Goal: Information Seeking & Learning: Learn about a topic

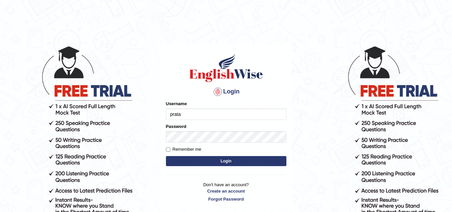
type input "pratapbarik"
click at [197, 127] on div "Password" at bounding box center [226, 132] width 120 height 19
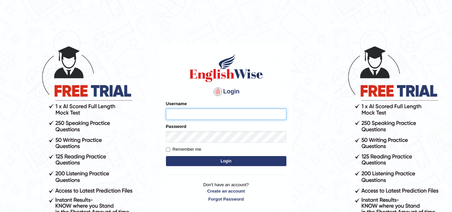
click at [183, 114] on input "Username" at bounding box center [226, 113] width 120 height 11
type input "pratapbarik"
click at [169, 152] on label "Remember me" at bounding box center [183, 149] width 35 height 7
click at [169, 151] on input "Remember me" at bounding box center [168, 149] width 4 height 4
checkbox input "true"
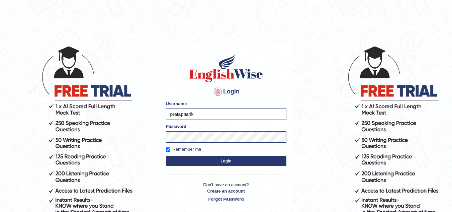
click at [210, 163] on button "Login" at bounding box center [226, 161] width 120 height 10
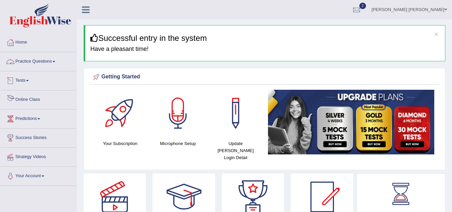
click at [31, 96] on link "Online Class" at bounding box center [38, 98] width 76 height 17
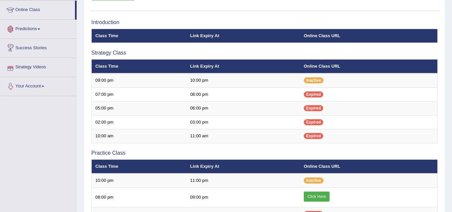
scroll to position [94, 0]
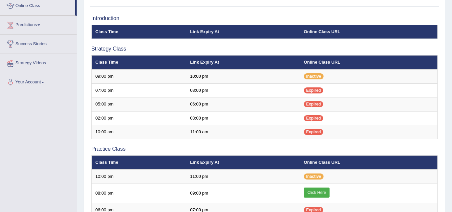
click at [10, 138] on div "Toggle navigation Home Practice Questions Speaking Practice Read Aloud Repeat S…" at bounding box center [226, 136] width 452 height 460
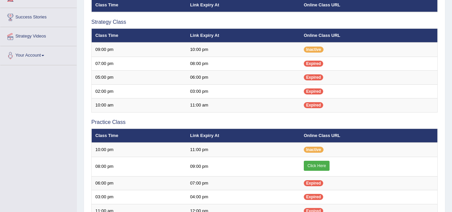
scroll to position [107, 0]
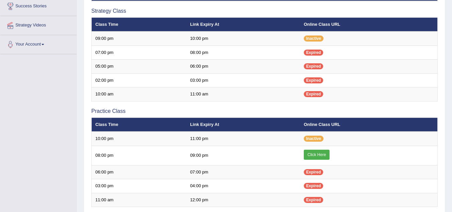
scroll to position [128, 0]
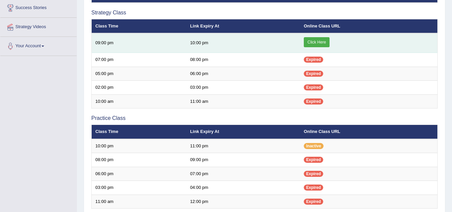
drag, startPoint x: 0, startPoint y: 0, endPoint x: 316, endPoint y: 42, distance: 319.1
click at [316, 42] on link "Click Here" at bounding box center [317, 42] width 26 height 10
